Goal: Task Accomplishment & Management: Use online tool/utility

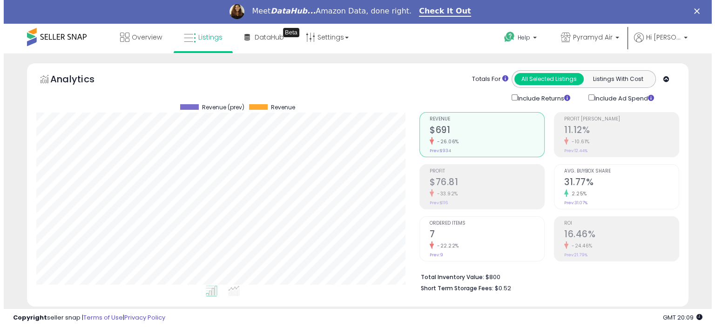
scroll to position [233, 0]
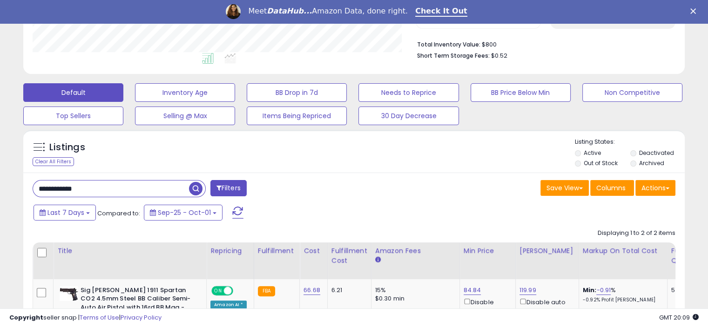
drag, startPoint x: 98, startPoint y: 190, endPoint x: 3, endPoint y: 180, distance: 95.5
click at [3, 180] on div "**********" at bounding box center [354, 168] width 708 height 694
paste input "text"
type input "**********"
click at [196, 186] on span "button" at bounding box center [195, 188] width 13 height 13
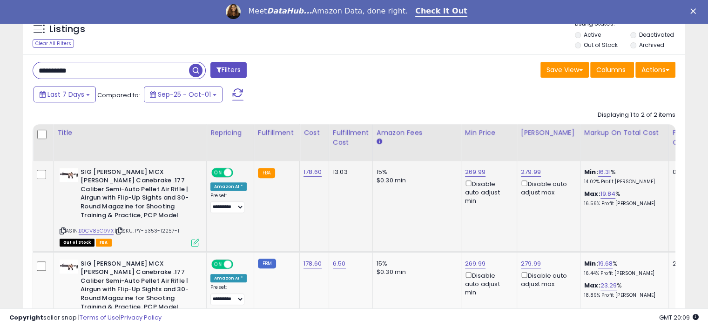
scroll to position [372, 0]
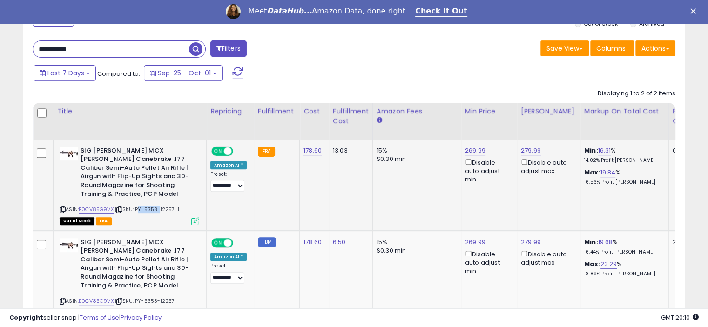
drag, startPoint x: 139, startPoint y: 208, endPoint x: 160, endPoint y: 208, distance: 20.9
click at [160, 208] on span "| SKU: PY-5353-12257-1" at bounding box center [147, 209] width 64 height 7
copy span "PY-5353"
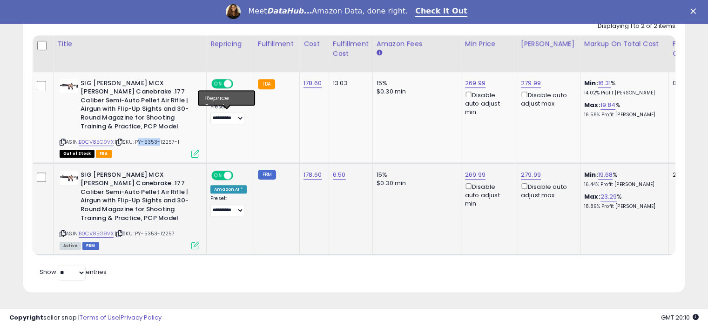
scroll to position [445, 0]
drag, startPoint x: 182, startPoint y: 135, endPoint x: 140, endPoint y: 139, distance: 43.0
click at [140, 139] on div "ASIN: B0CV85G9VX | SKU: PY-5353-12257-1 Out of Stock FBA" at bounding box center [130, 118] width 140 height 78
drag, startPoint x: 175, startPoint y: 227, endPoint x: 139, endPoint y: 230, distance: 36.4
click at [139, 230] on span "| SKU: PY-5353-12257" at bounding box center [145, 233] width 60 height 7
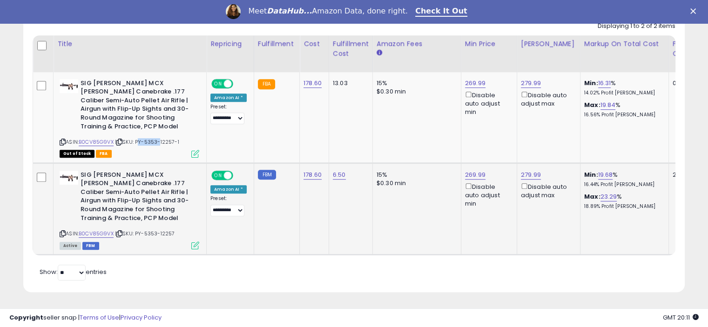
copy span "PY-5353-12257"
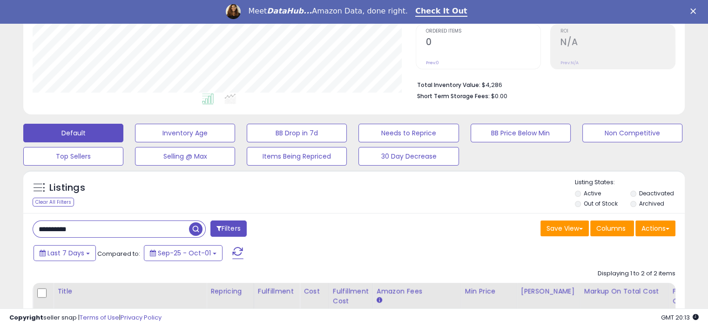
scroll to position [259, 0]
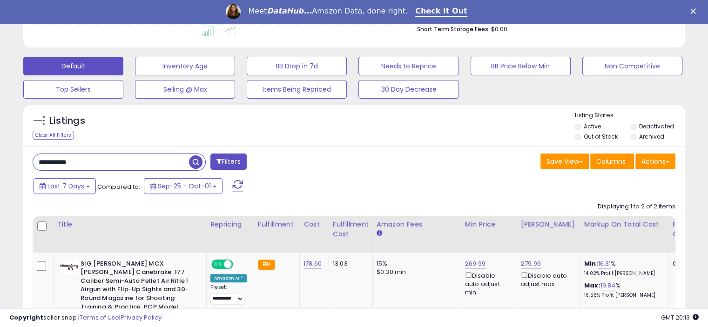
drag, startPoint x: 101, startPoint y: 160, endPoint x: 6, endPoint y: 157, distance: 95.9
click at [6, 157] on div "**********" at bounding box center [354, 144] width 698 height 681
